Goal: Navigation & Orientation: Find specific page/section

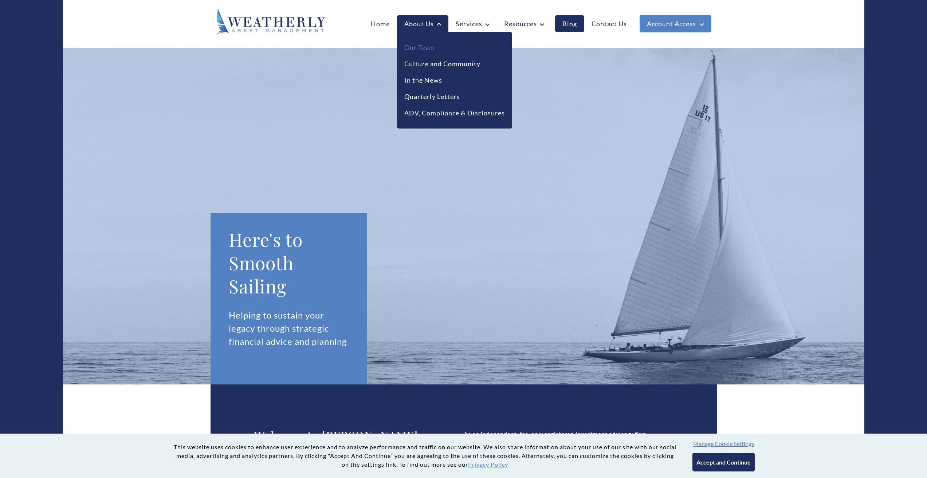
click at [424, 47] on link "Our Team" at bounding box center [419, 48] width 31 height 10
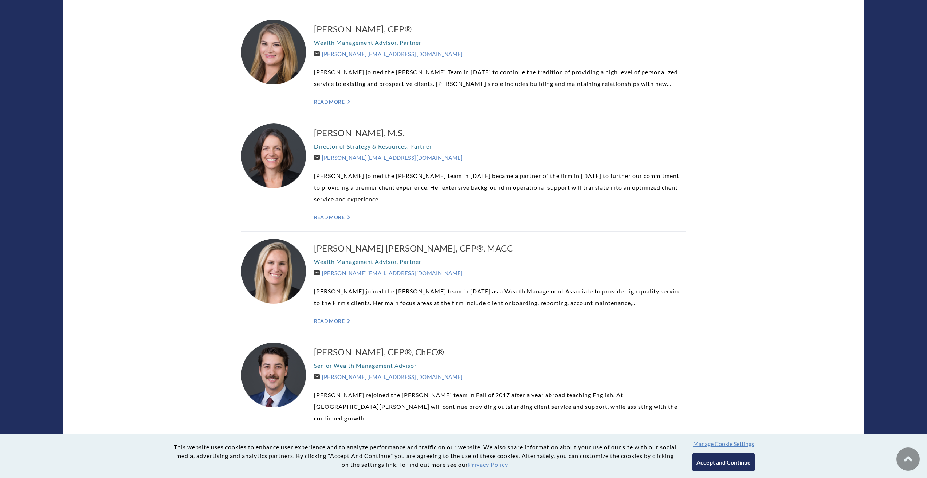
scroll to position [583, 0]
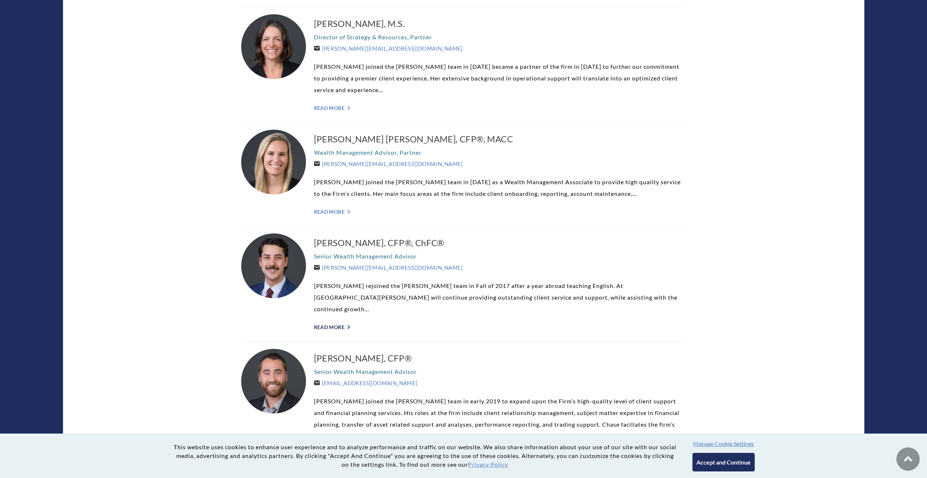
click at [328, 324] on link "Read More ">" at bounding box center [500, 327] width 372 height 6
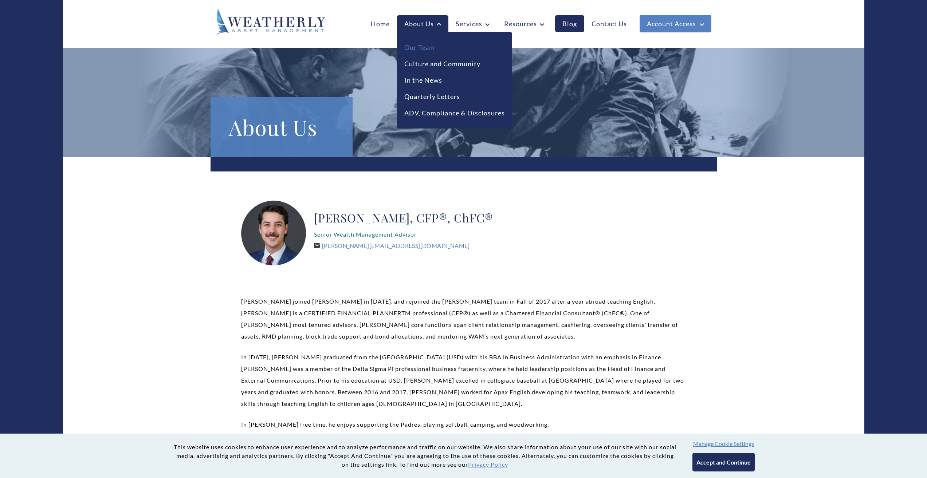
click at [426, 45] on link "Our Team" at bounding box center [419, 48] width 31 height 10
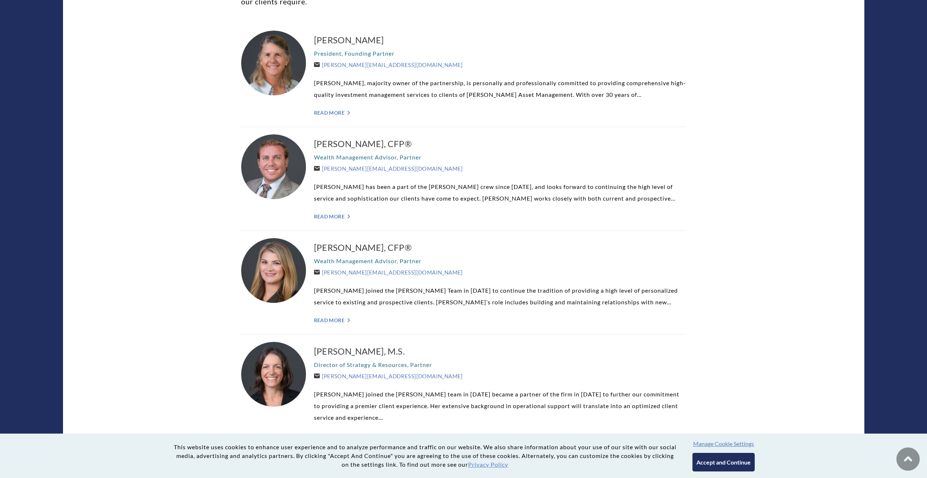
scroll to position [364, 0]
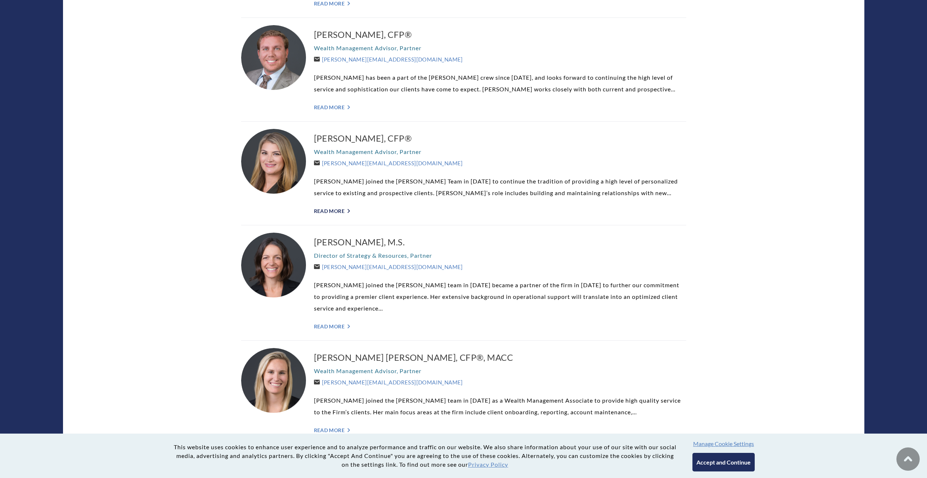
click at [333, 214] on link "Read More ">" at bounding box center [500, 211] width 372 height 6
